Goal: Task Accomplishment & Management: Use online tool/utility

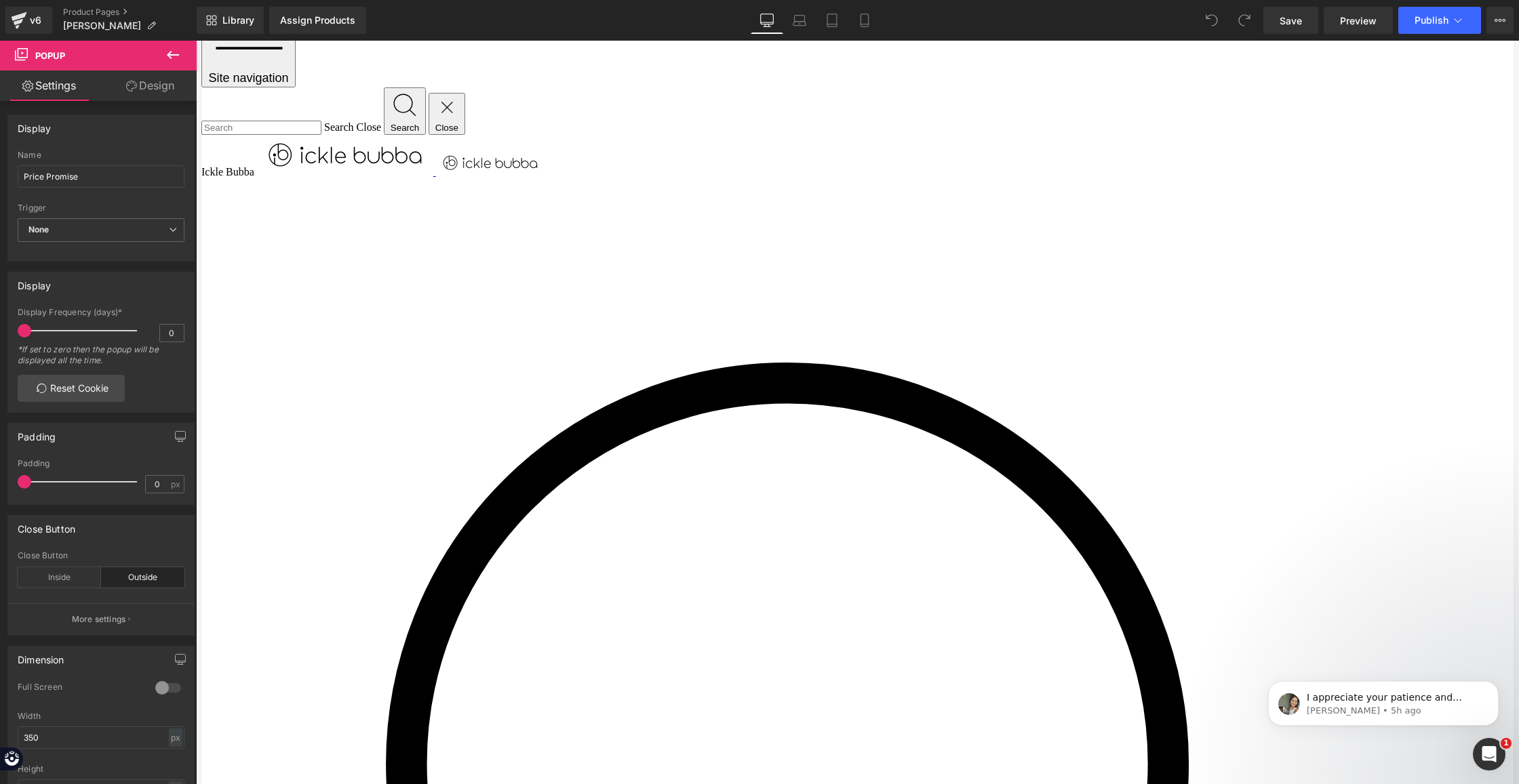
scroll to position [99, 0]
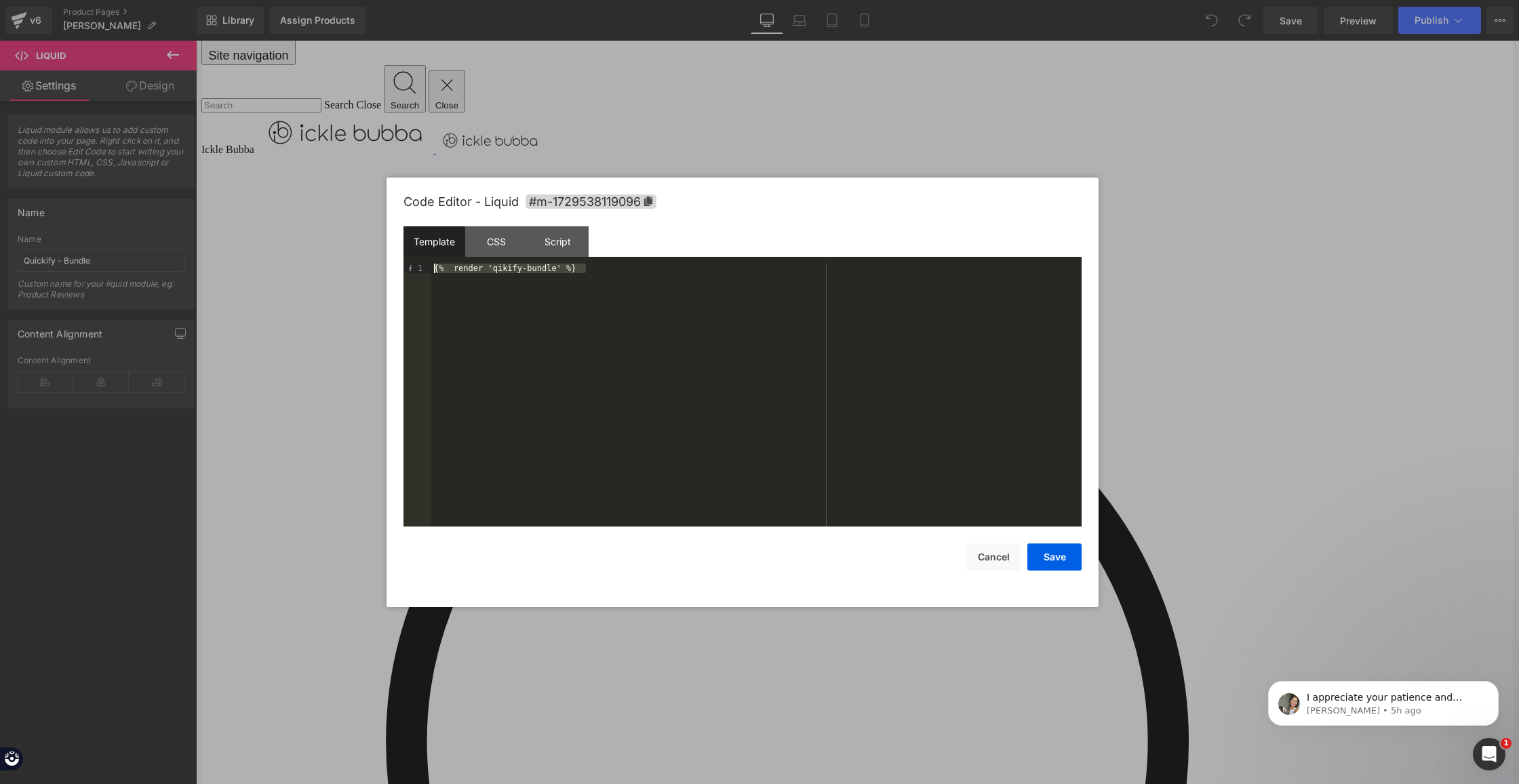
drag, startPoint x: 647, startPoint y: 302, endPoint x: 173, endPoint y: 235, distance: 478.7
click at [173, 235] on body "You are previewing how the will restyle your page. You can not edit Elements in…" at bounding box center [759, 392] width 1519 height 784
click at [1041, 566] on button "Save" at bounding box center [1054, 557] width 54 height 27
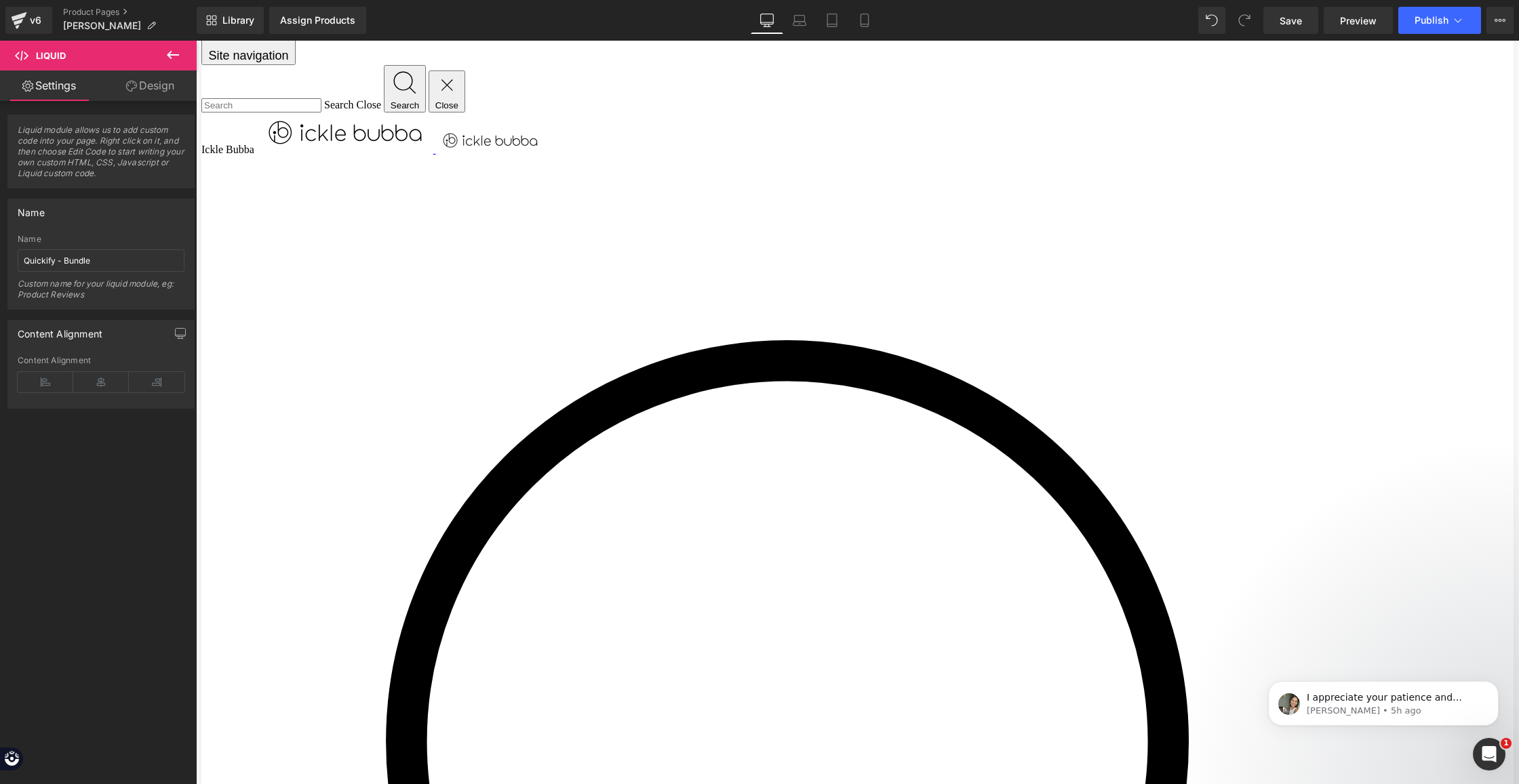
click at [1262, 25] on div "Save Preview Publish Scheduled View Live Page View with current Template Save T…" at bounding box center [1388, 21] width 261 height 27
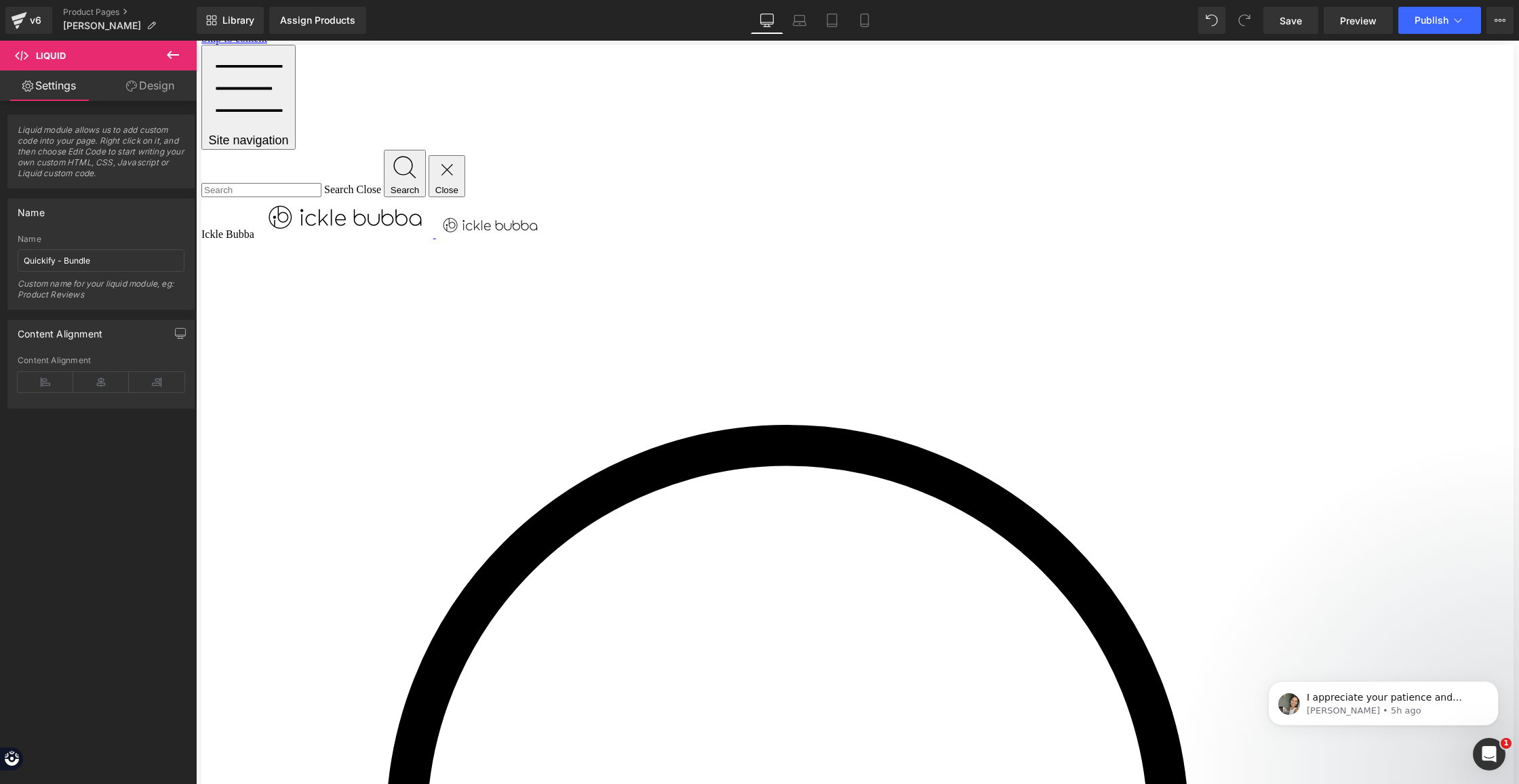
scroll to position [0, 0]
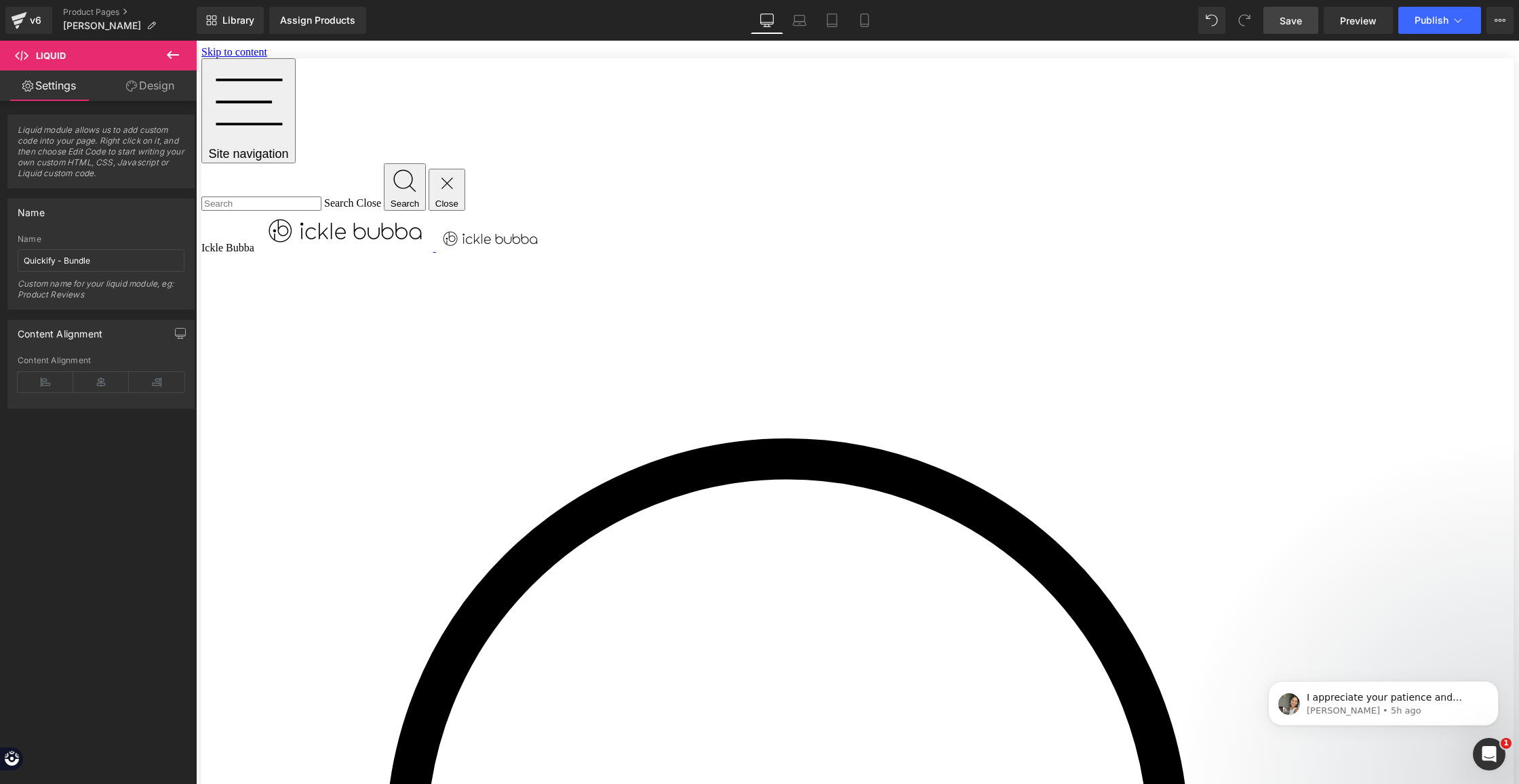
click at [1308, 26] on link "Save" at bounding box center [1290, 21] width 55 height 27
click at [841, 23] on link "Tablet" at bounding box center [832, 21] width 33 height 27
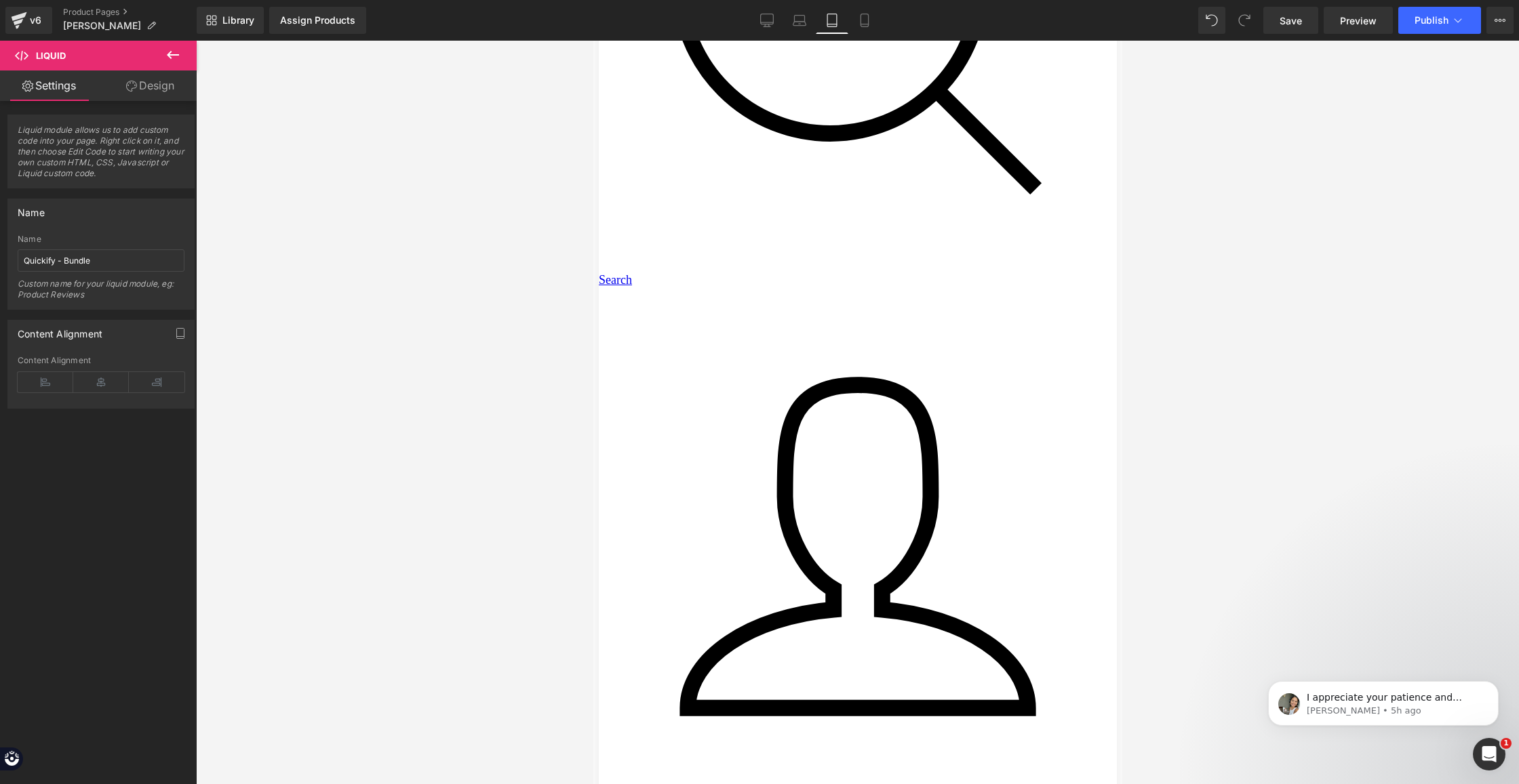
scroll to position [541, 0]
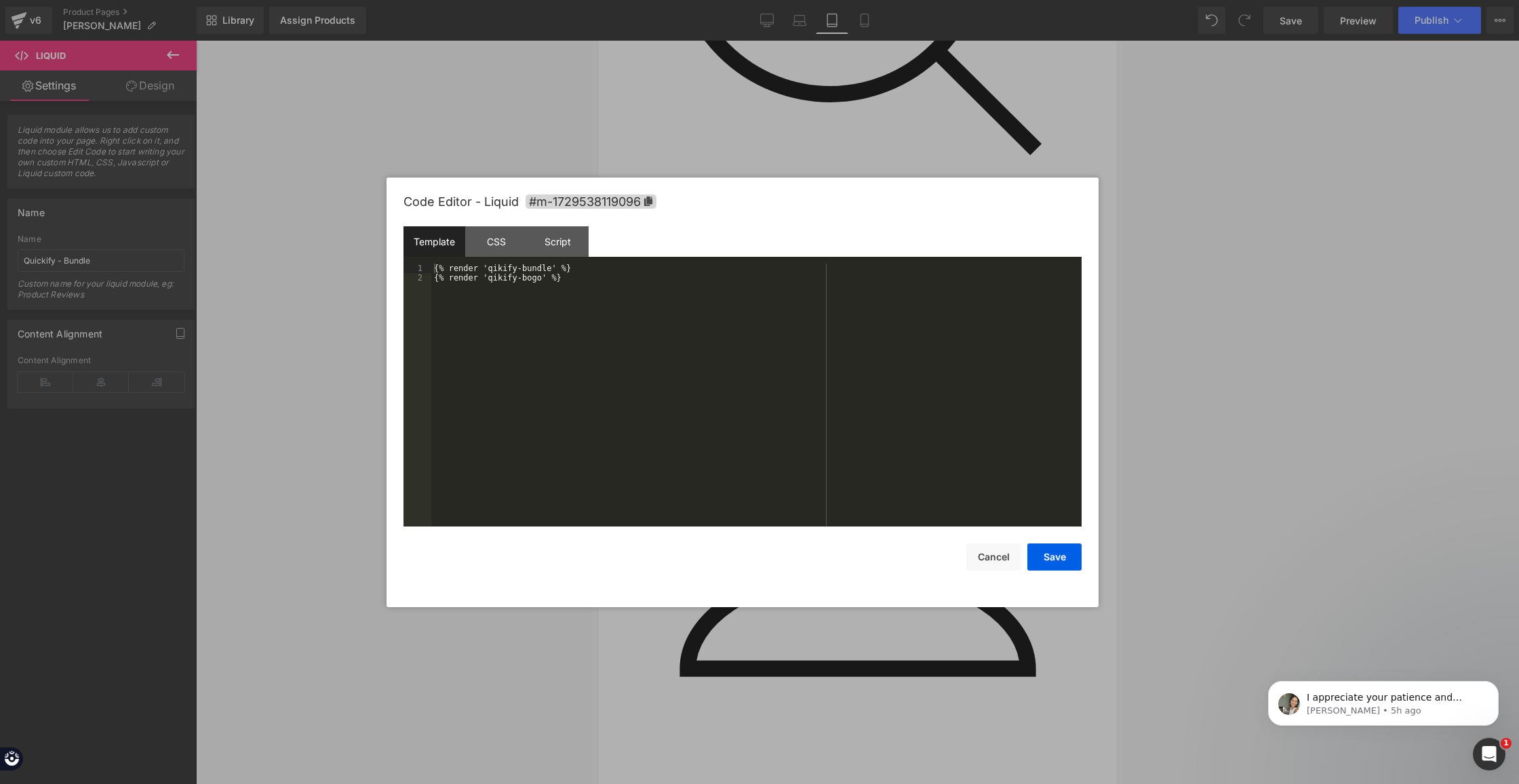
click at [1001, 560] on button "Cancel" at bounding box center [993, 557] width 54 height 27
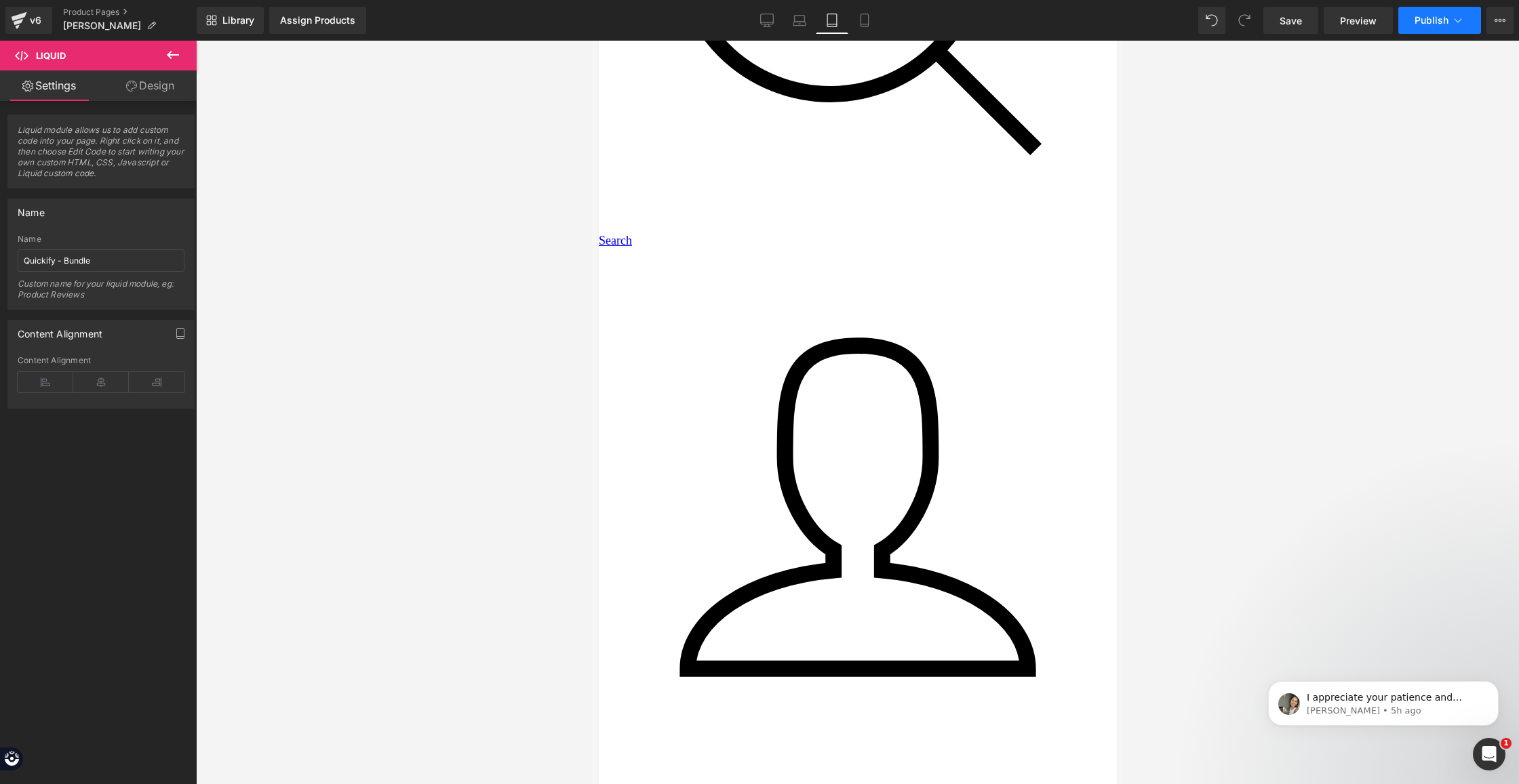
click at [1453, 32] on button "Publish" at bounding box center [1440, 21] width 83 height 27
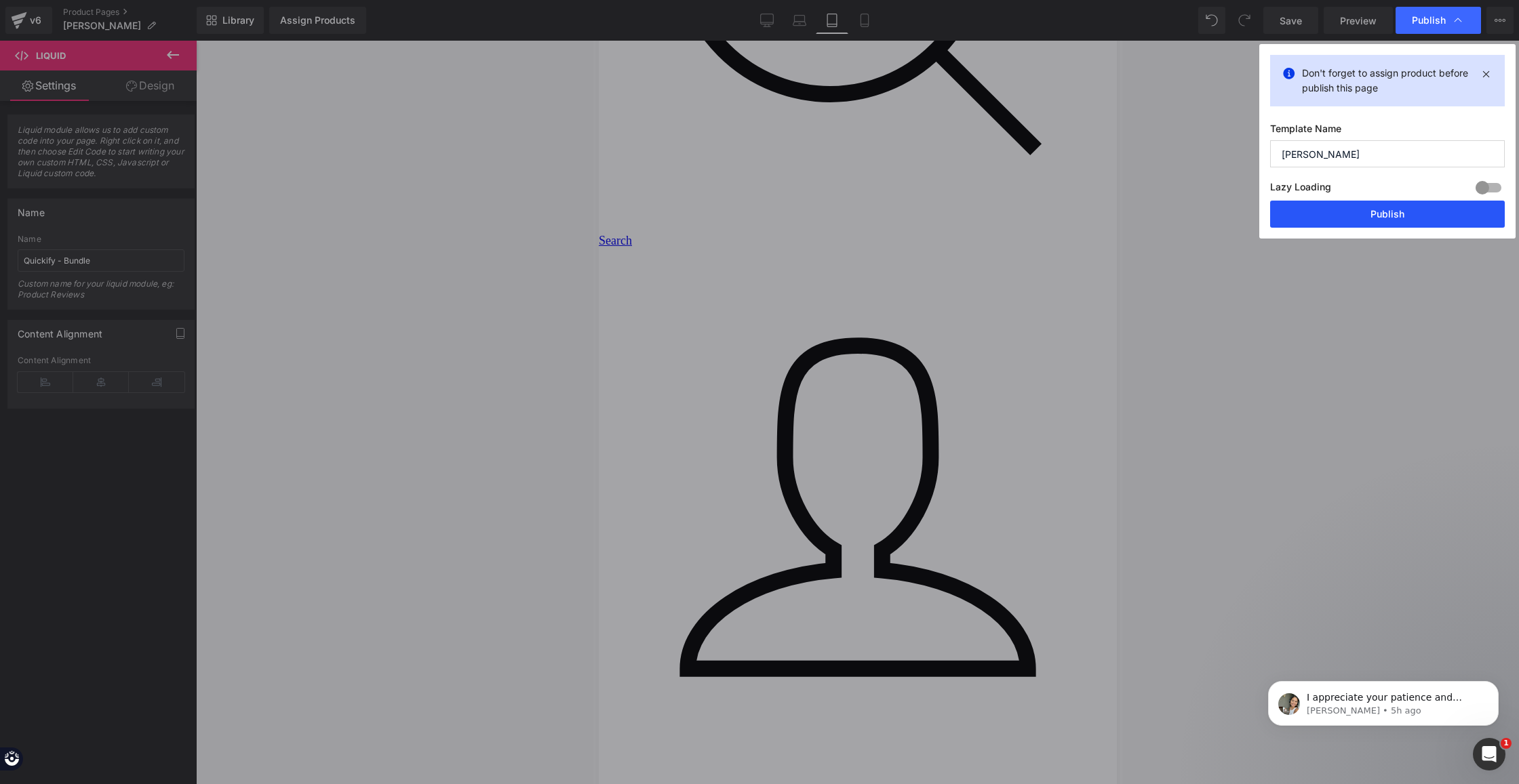
drag, startPoint x: 1406, startPoint y: 222, endPoint x: 391, endPoint y: 0, distance: 1039.0
click at [1406, 222] on button "Publish" at bounding box center [1387, 214] width 235 height 27
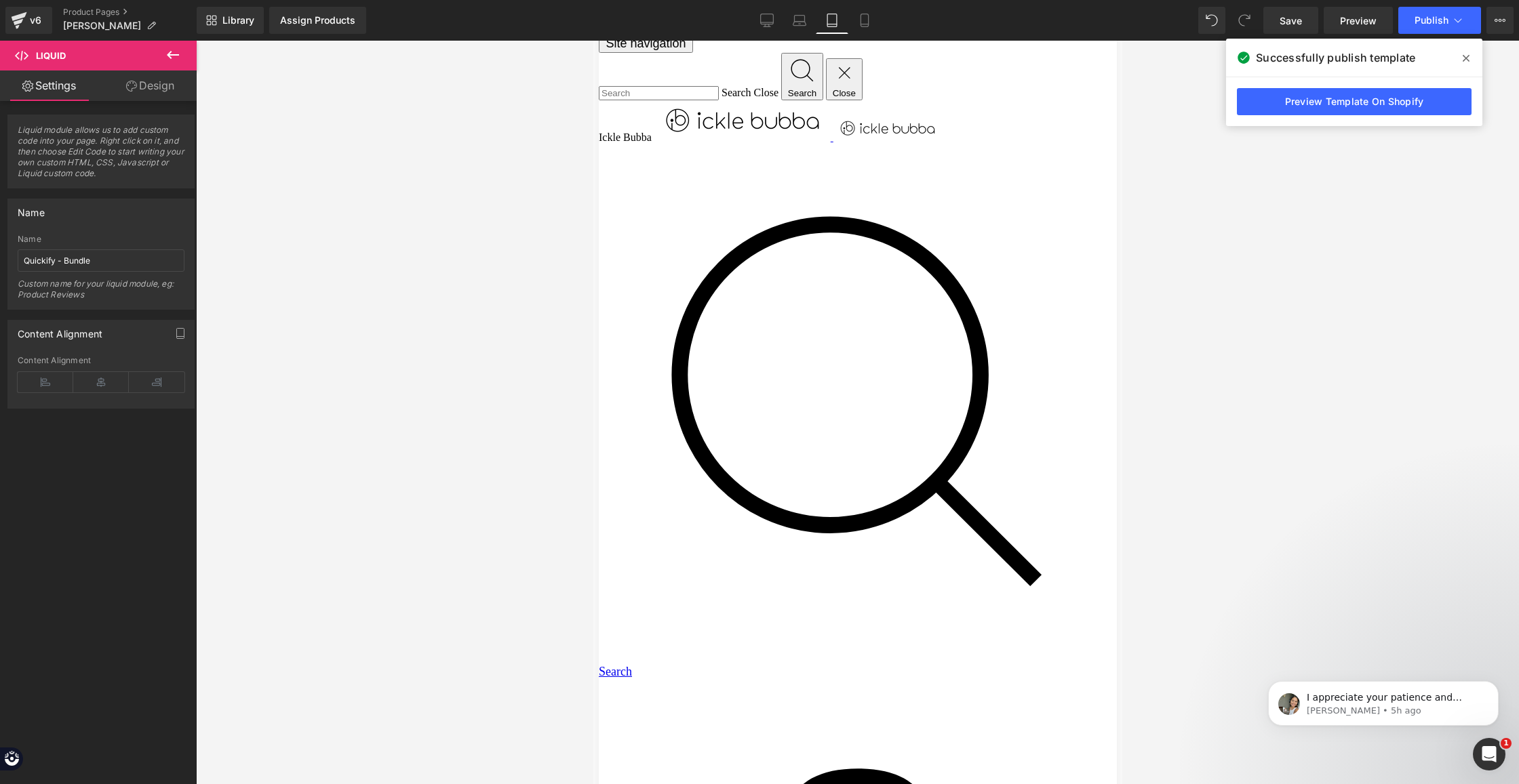
scroll to position [0, 0]
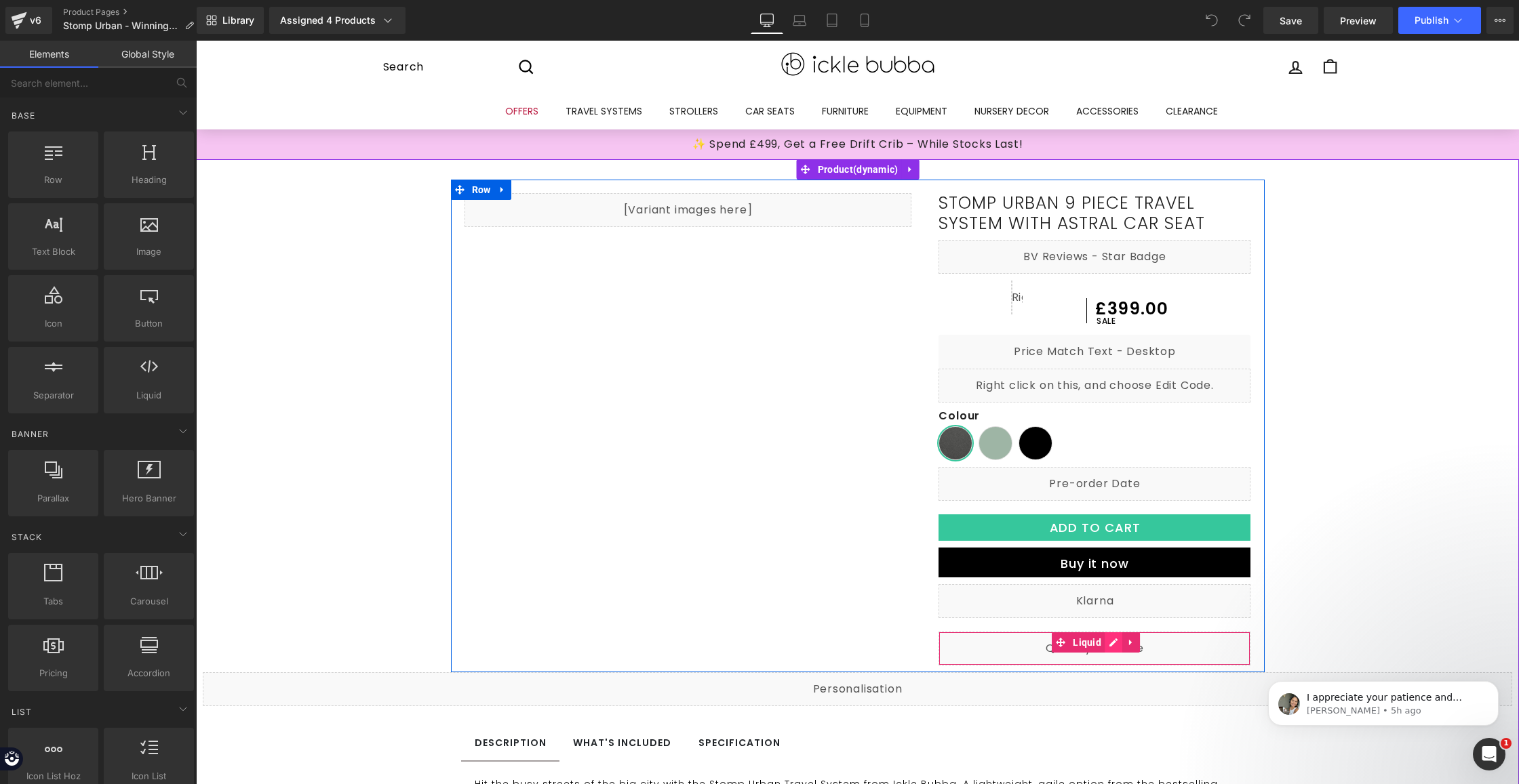
click at [1110, 641] on div "Liquid" at bounding box center [1095, 649] width 312 height 34
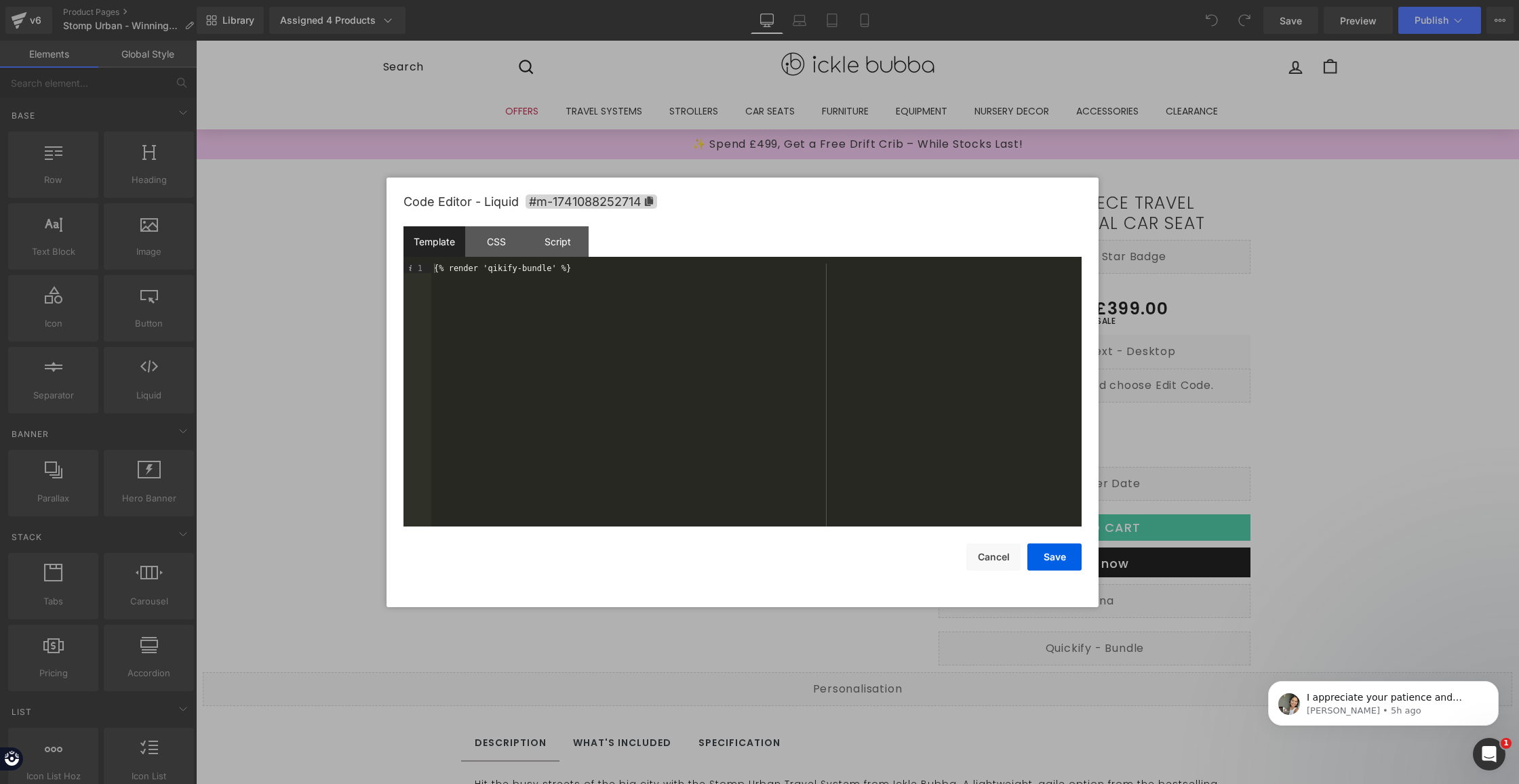
click at [603, 322] on div "{% render 'qikify-bundle' %}" at bounding box center [756, 404] width 650 height 283
drag, startPoint x: 627, startPoint y: 309, endPoint x: 193, endPoint y: 233, distance: 440.6
click at [192, 234] on body "You are previewing how the will restyle your page. You can not edit Elements in…" at bounding box center [759, 392] width 1519 height 784
click at [1037, 556] on button "Save" at bounding box center [1054, 557] width 54 height 27
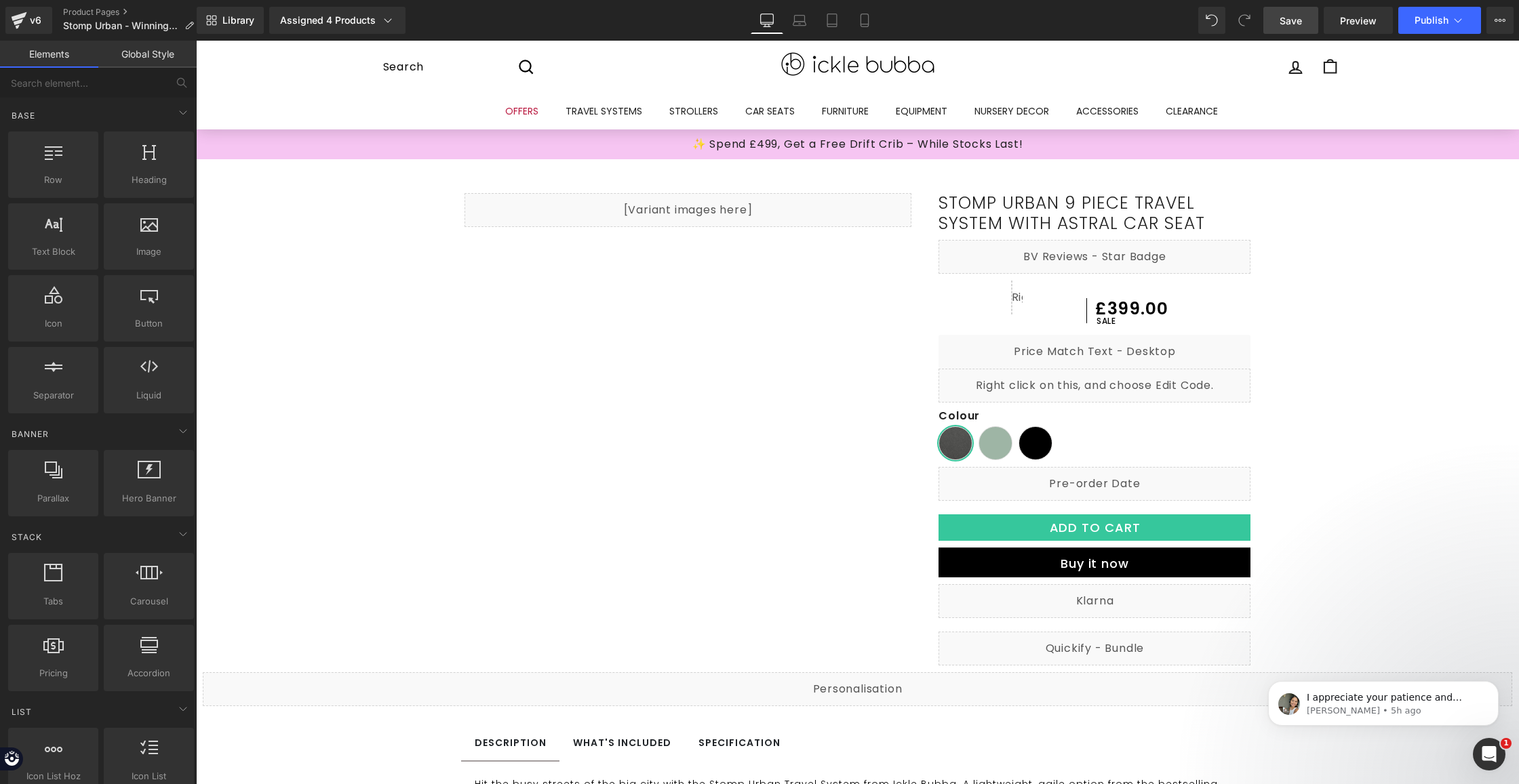
click at [1310, 20] on link "Save" at bounding box center [1290, 21] width 55 height 27
click at [1427, 15] on span "Publish" at bounding box center [1431, 21] width 34 height 11
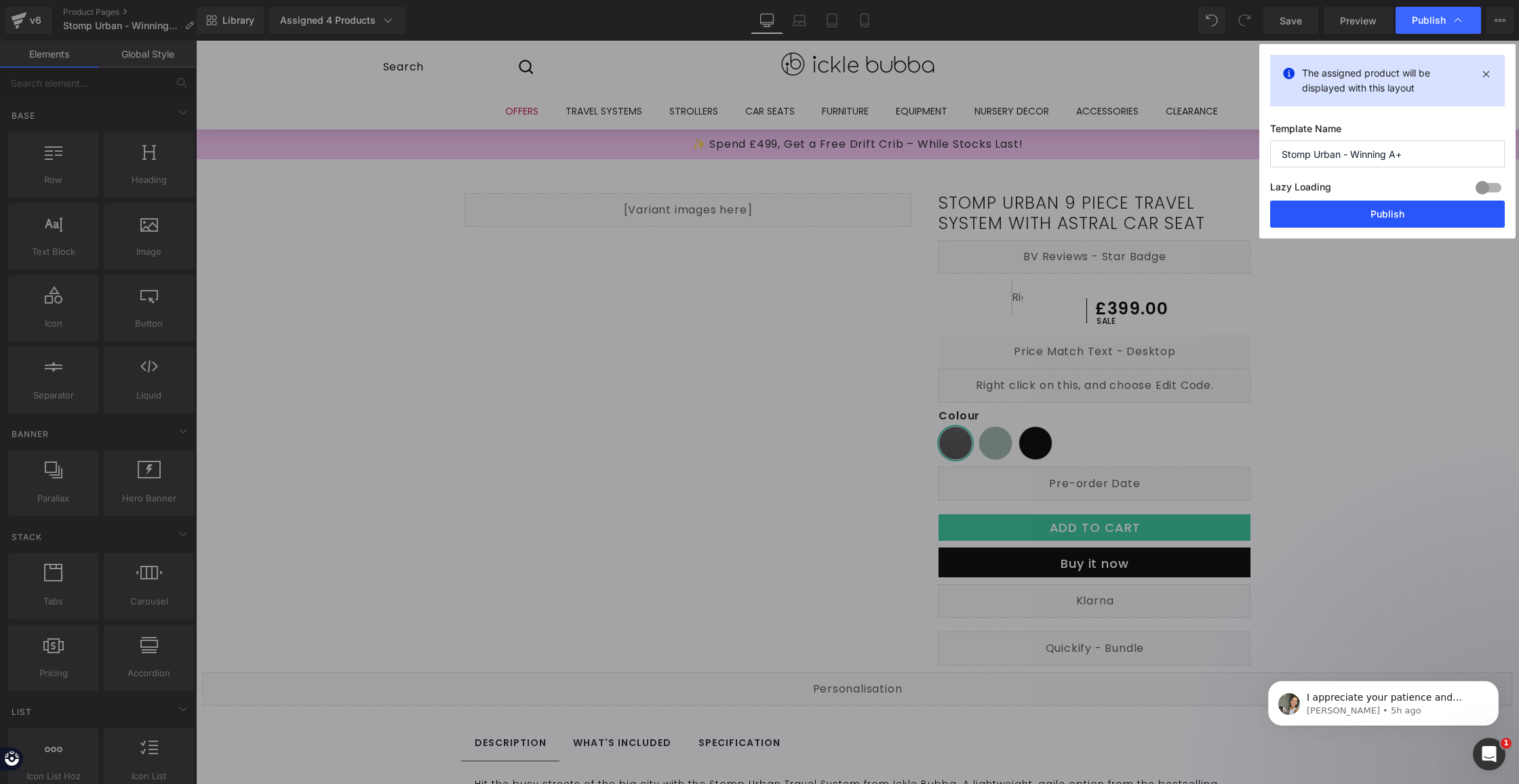
click at [1450, 221] on button "Publish" at bounding box center [1387, 214] width 235 height 27
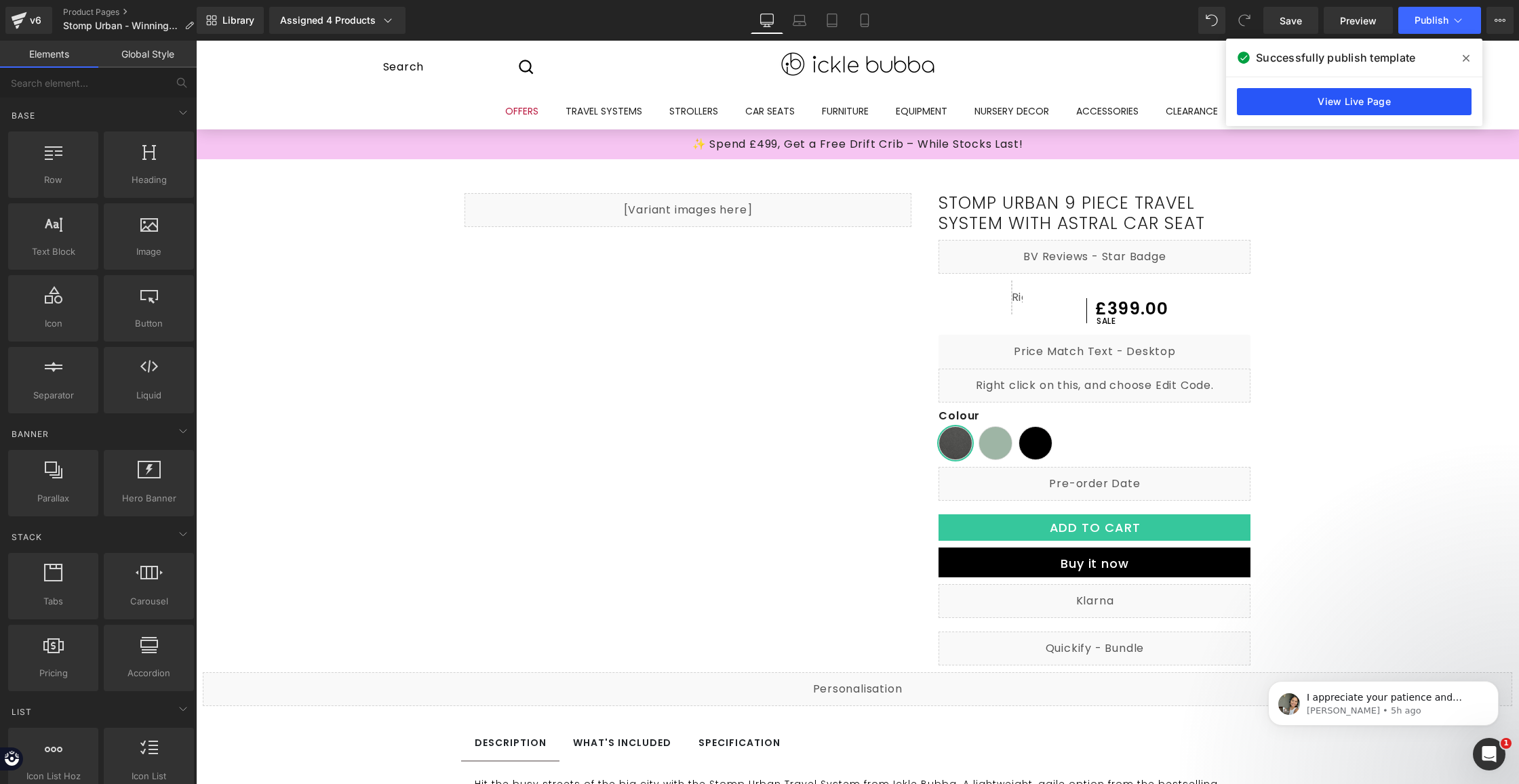
click at [1299, 107] on link "View Live Page" at bounding box center [1354, 102] width 235 height 27
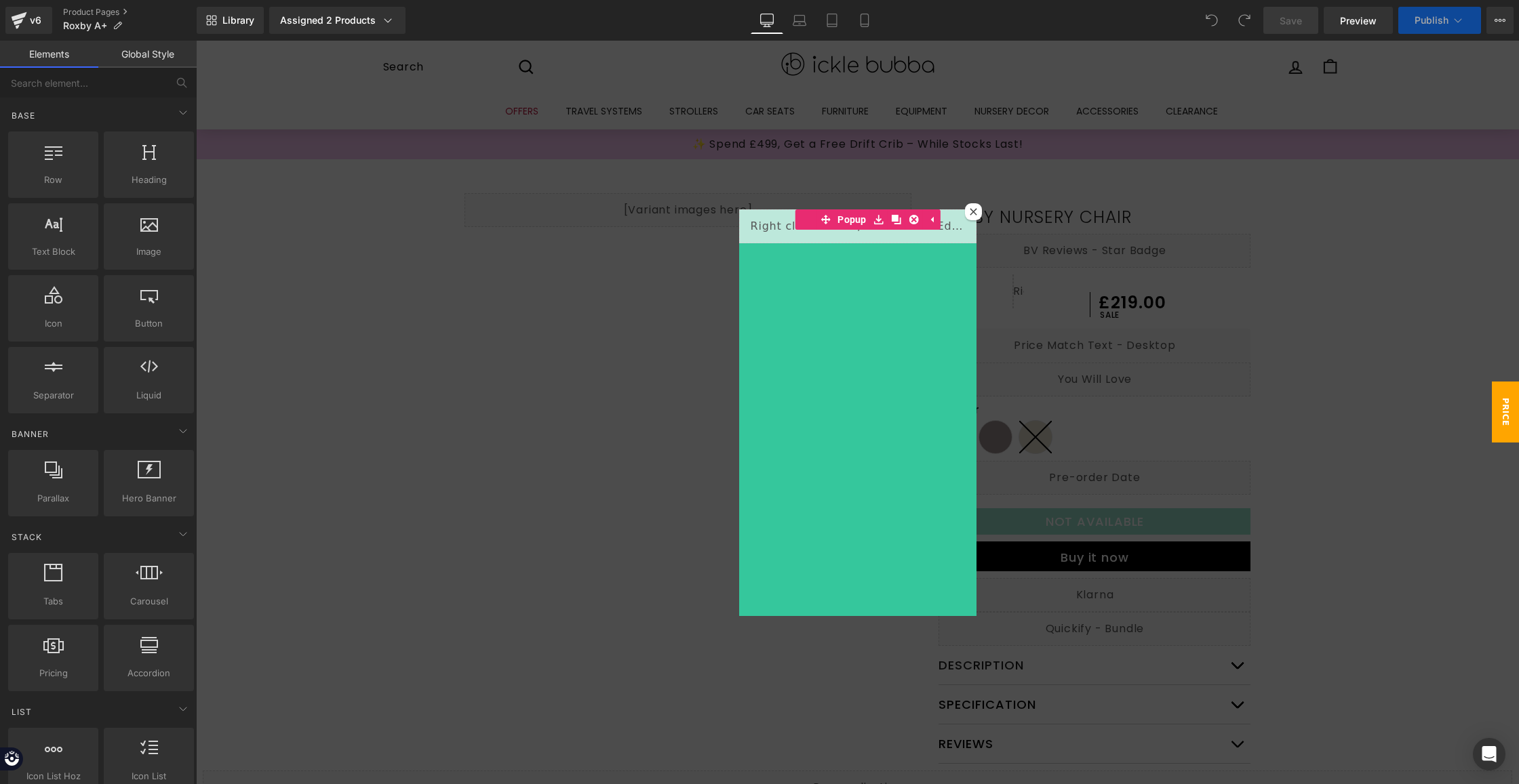
click at [973, 211] on div at bounding box center [973, 211] width 17 height 17
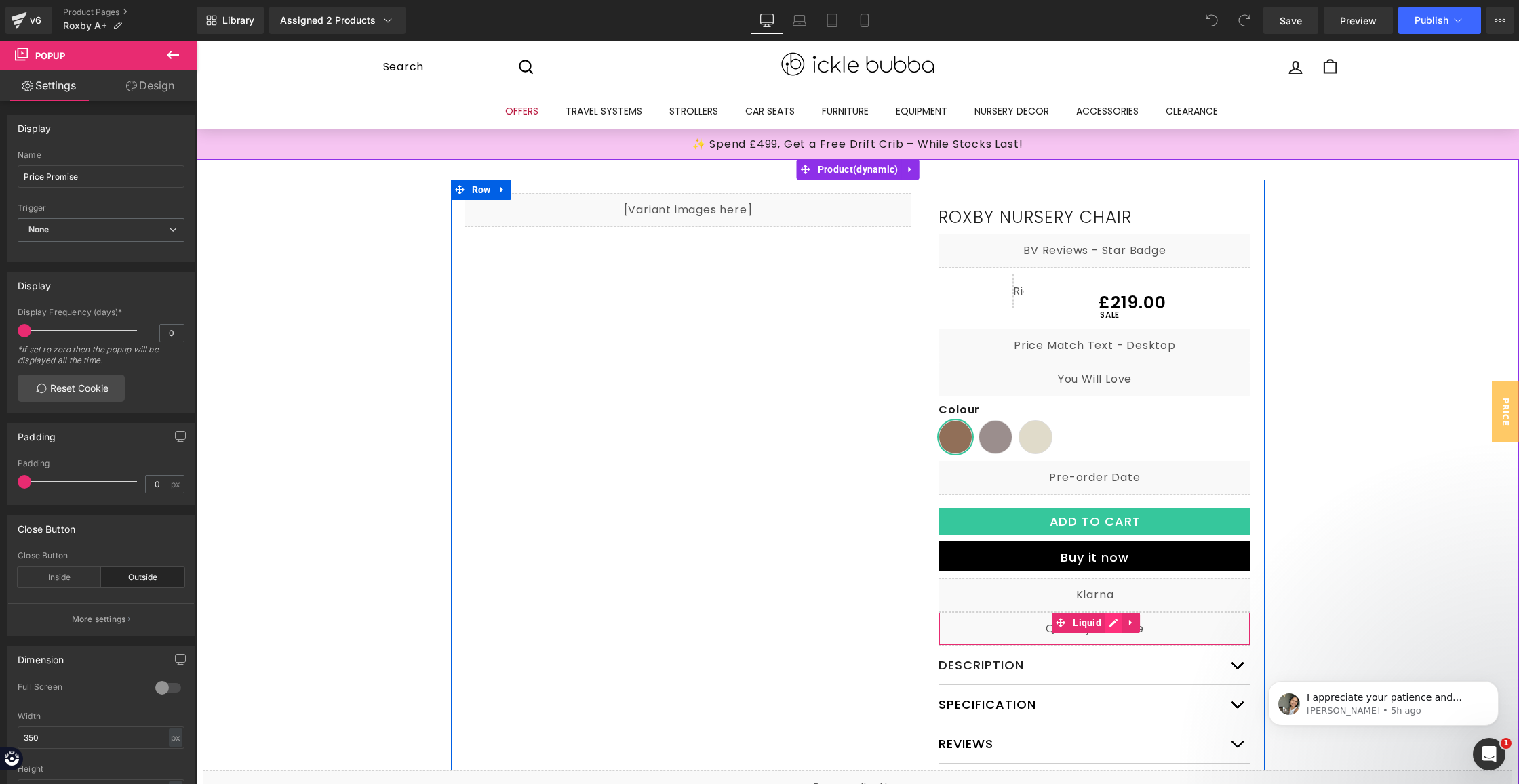
click at [1108, 624] on div "Liquid" at bounding box center [1095, 629] width 312 height 34
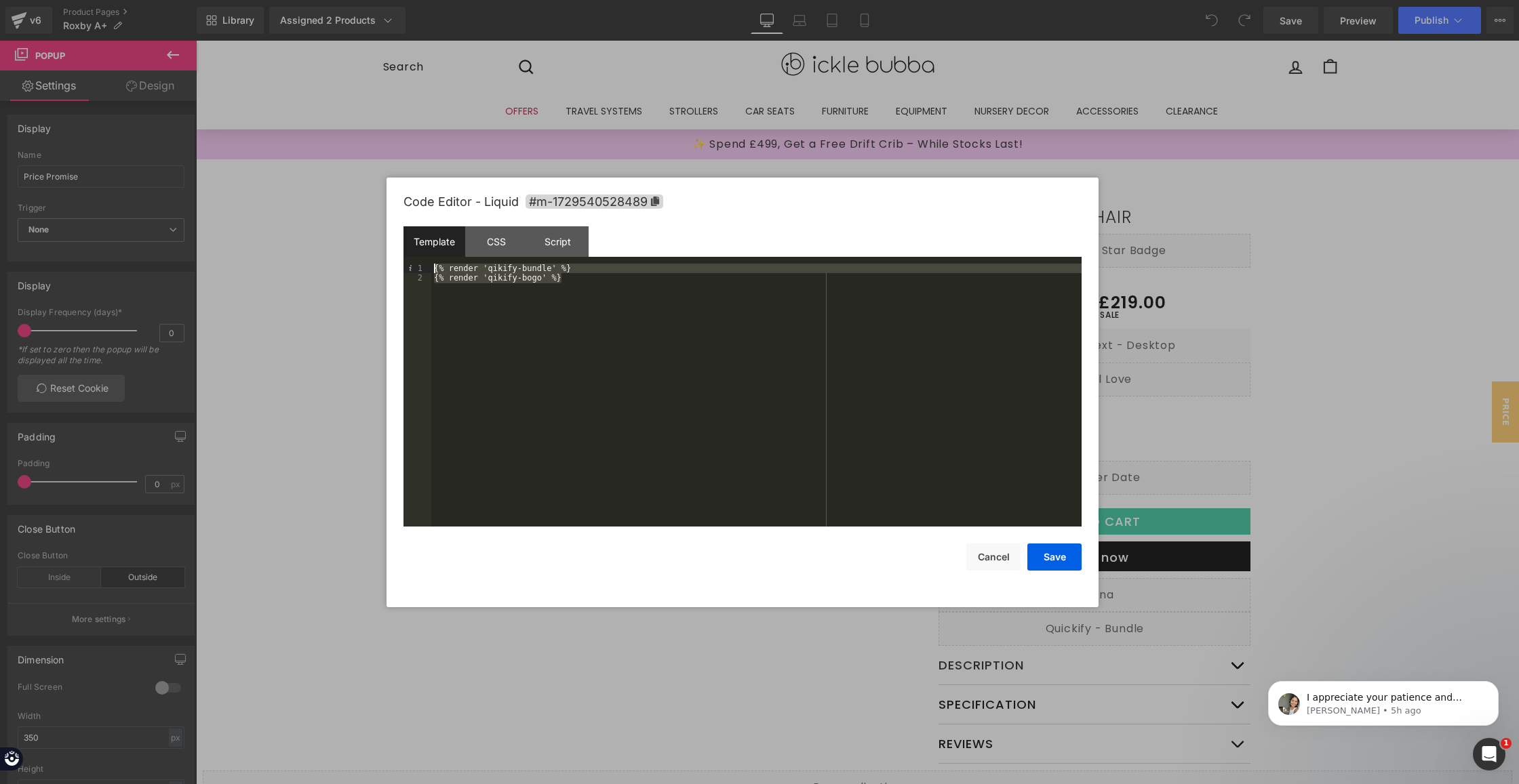
drag, startPoint x: 504, startPoint y: 261, endPoint x: 382, endPoint y: 252, distance: 122.3
click at [383, 252] on body "You are previewing how the will restyle your page. You can not edit Elements in…" at bounding box center [759, 392] width 1519 height 784
